Goal: Use online tool/utility: Utilize a website feature to perform a specific function

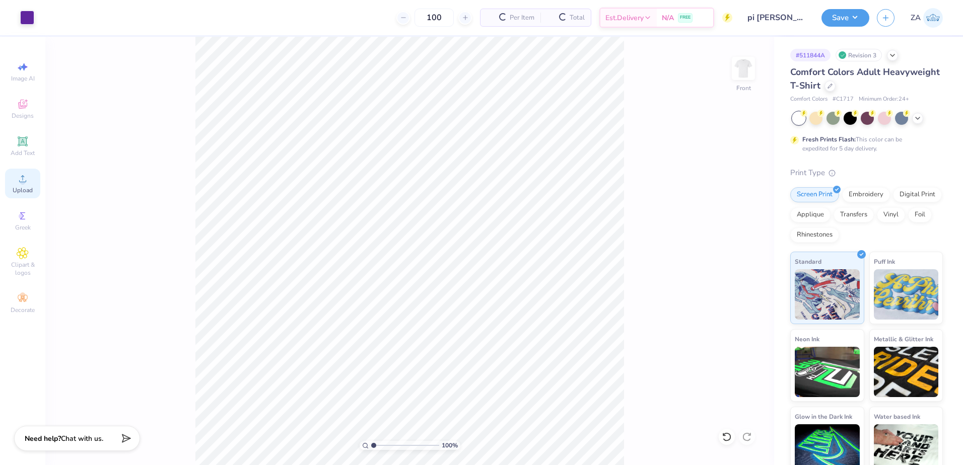
click at [28, 181] on icon at bounding box center [23, 179] width 12 height 12
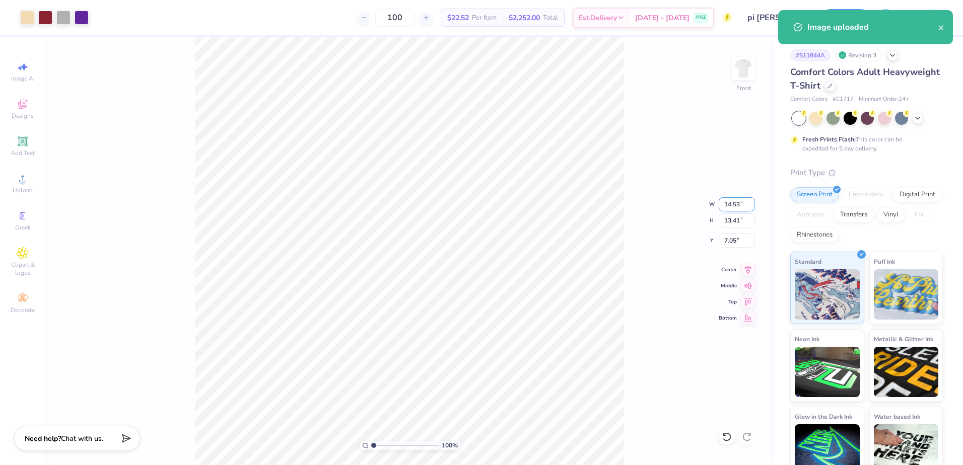
click at [738, 204] on input "14.53" at bounding box center [737, 204] width 36 height 14
type input "3"
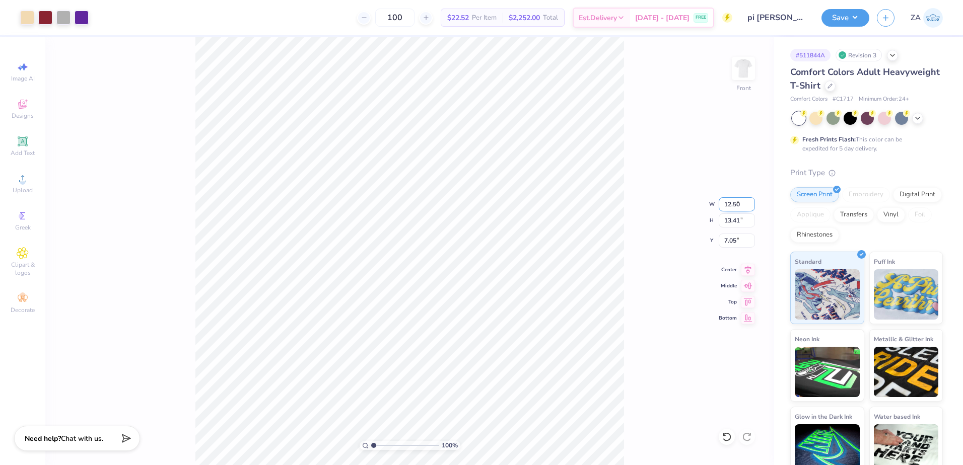
type input "12.50"
type input "11.53"
type input "7.98"
click at [506, 447] on li "Send to Back" at bounding box center [500, 453] width 79 height 20
type input "5.01"
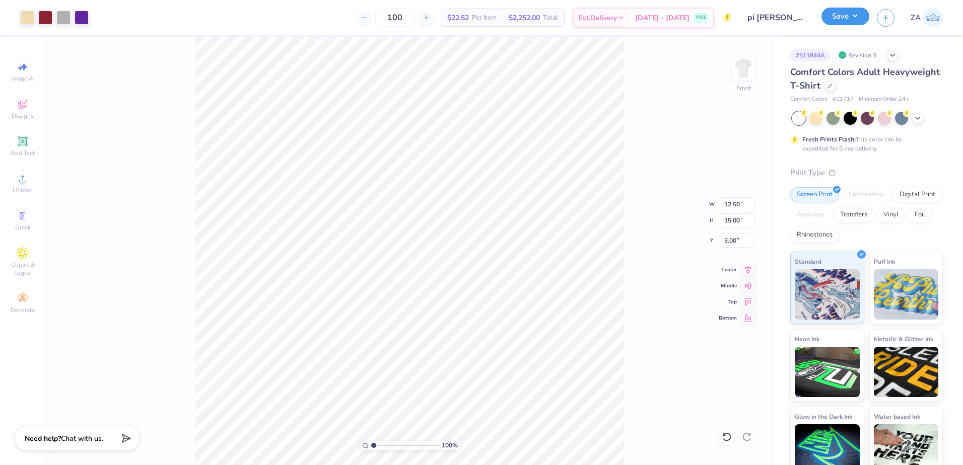
click at [834, 19] on button "Save" at bounding box center [846, 17] width 48 height 18
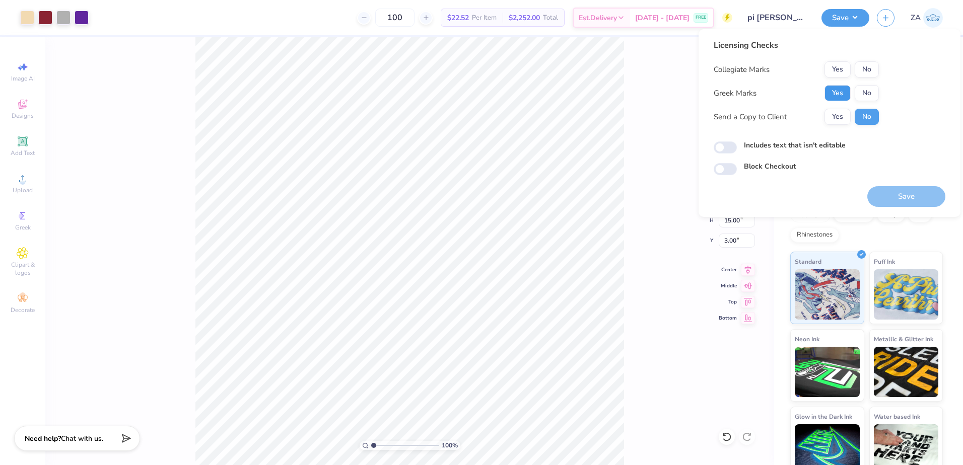
click at [835, 95] on button "Yes" at bounding box center [838, 93] width 26 height 16
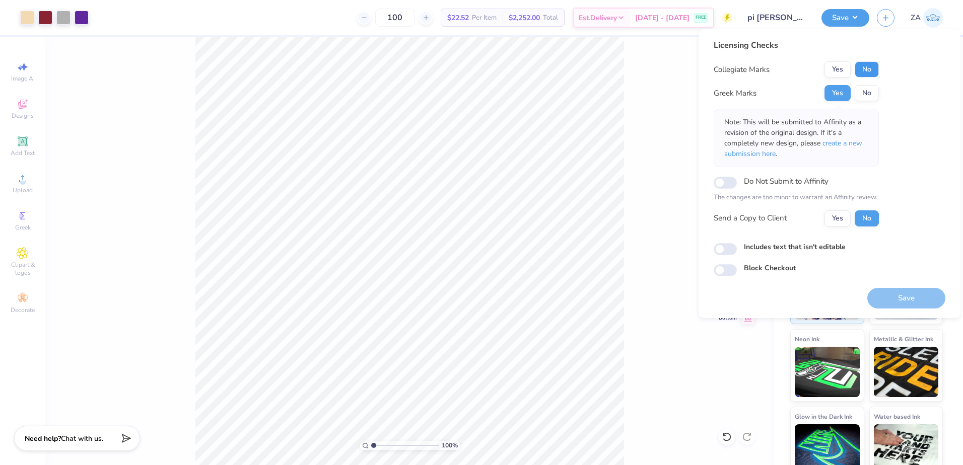
click at [865, 70] on button "No" at bounding box center [867, 69] width 24 height 16
click at [840, 71] on button "Yes" at bounding box center [838, 69] width 26 height 16
click at [905, 303] on button "Save" at bounding box center [907, 298] width 78 height 21
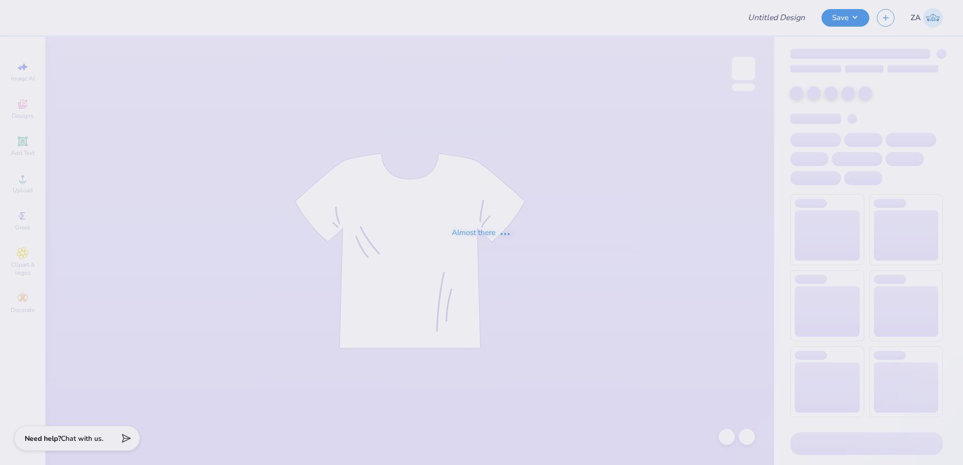
type input "G Phi Crescent Cakes"
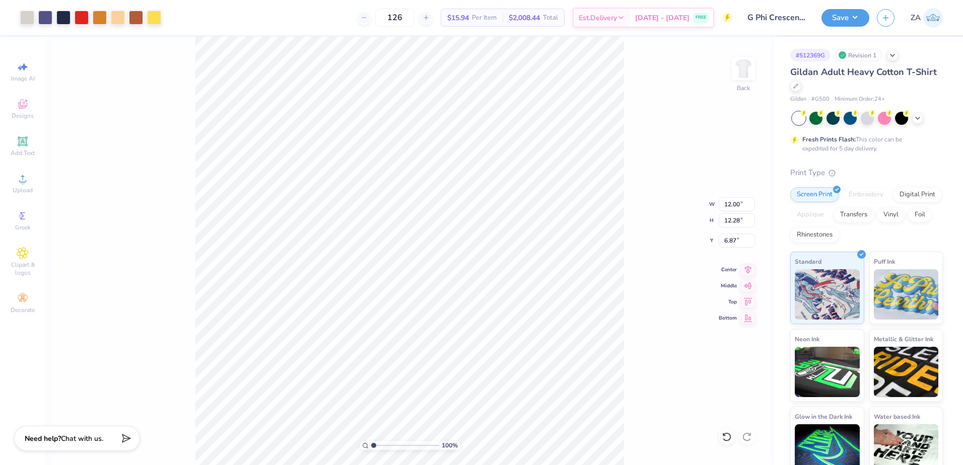
type input "6.87"
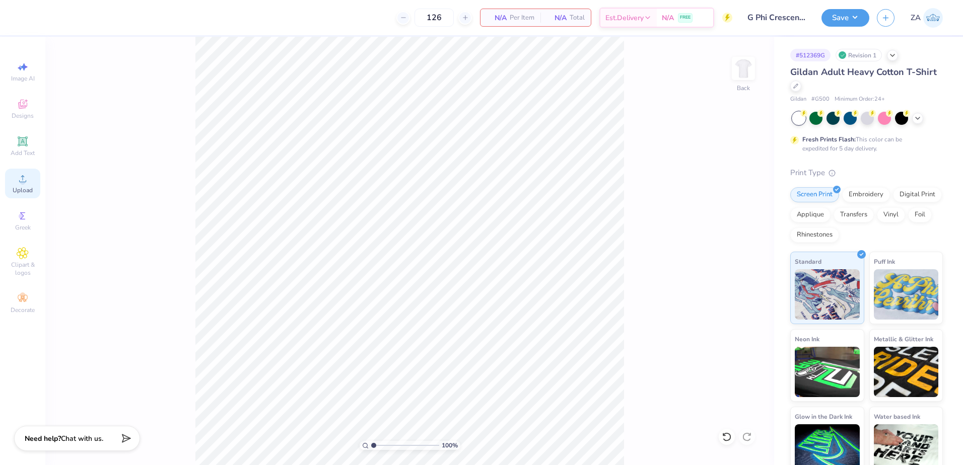
click at [16, 186] on span "Upload" at bounding box center [23, 190] width 20 height 8
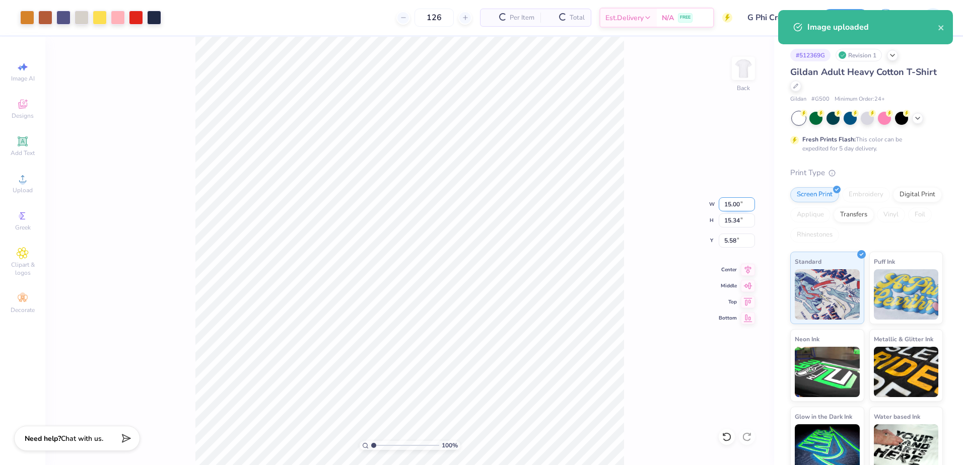
drag, startPoint x: 725, startPoint y: 204, endPoint x: 743, endPoint y: 204, distance: 17.6
click at [743, 204] on input "15.00" at bounding box center [737, 204] width 36 height 14
type input "12.00"
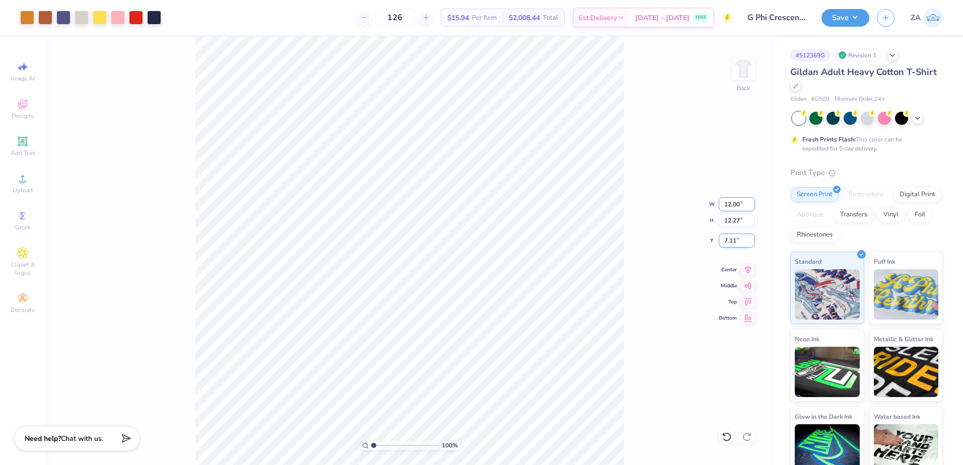
type input "12.27"
click at [742, 238] on input "7.11" at bounding box center [737, 241] width 36 height 14
drag, startPoint x: 742, startPoint y: 239, endPoint x: 721, endPoint y: 241, distance: 20.8
click at [721, 241] on input "7.11" at bounding box center [737, 241] width 36 height 14
type input "3.00"
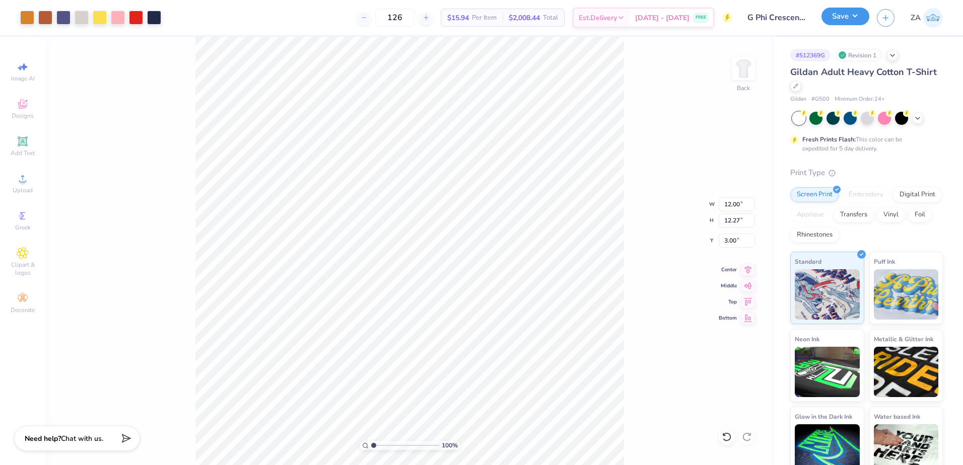
click at [831, 17] on button "Save" at bounding box center [846, 17] width 48 height 18
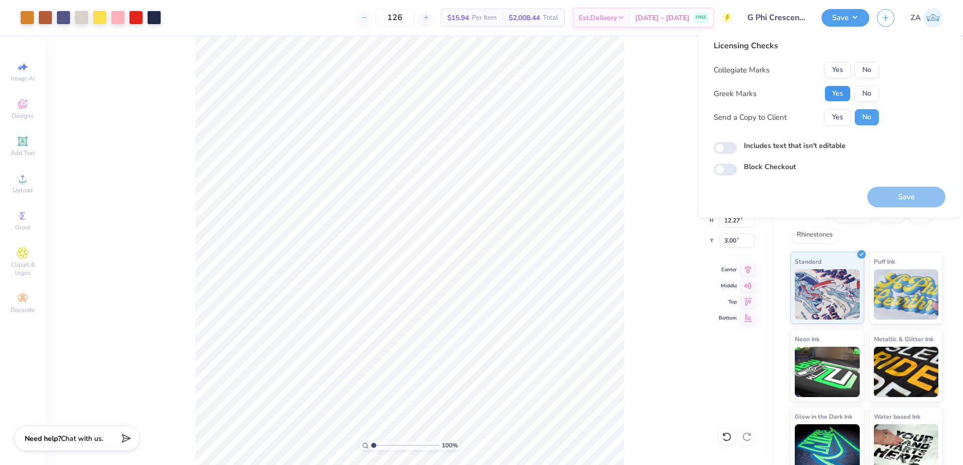
click at [836, 95] on button "Yes" at bounding box center [838, 94] width 26 height 16
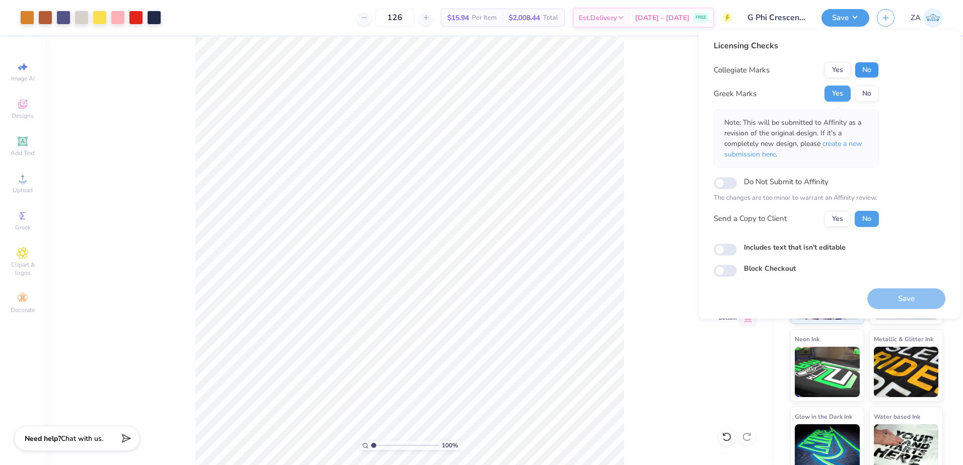
click at [879, 70] on button "No" at bounding box center [867, 70] width 24 height 16
click at [914, 295] on button "Save" at bounding box center [907, 299] width 78 height 21
